Goal: Information Seeking & Learning: Learn about a topic

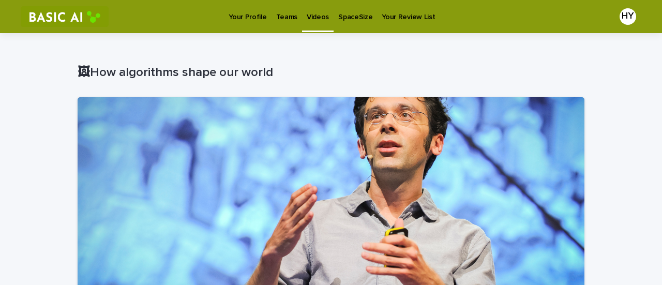
click at [313, 26] on link "Videos" at bounding box center [318, 15] width 32 height 31
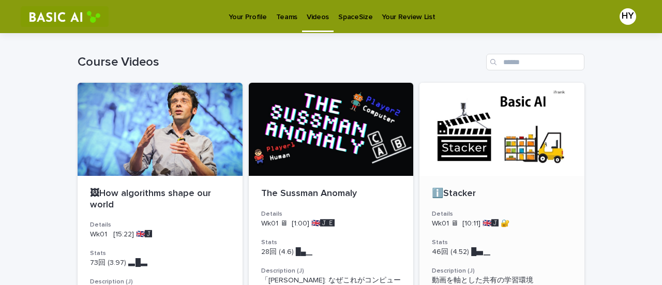
scroll to position [136, 0]
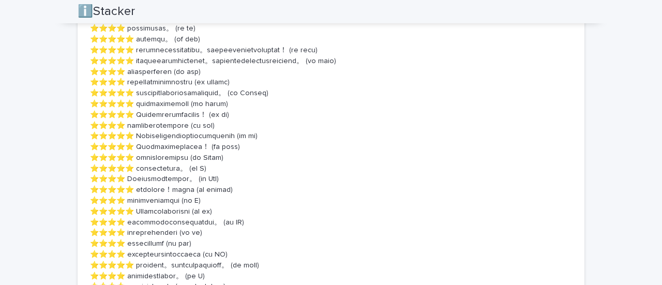
scroll to position [1362, 0]
